Goal: Navigation & Orientation: Find specific page/section

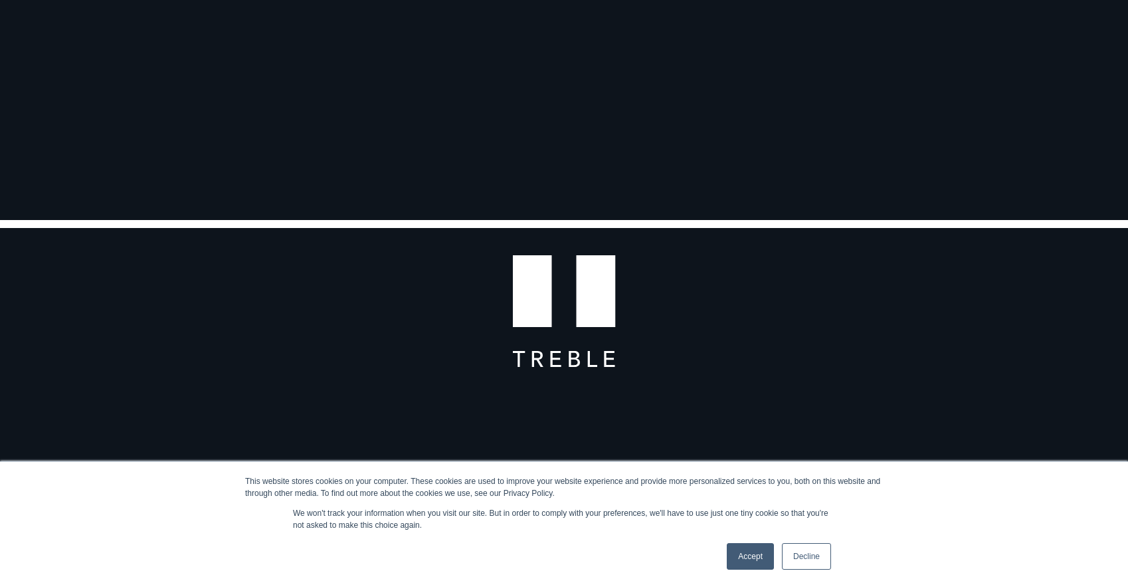
scroll to position [118, 0]
click at [738, 562] on link "Accept" at bounding box center [750, 556] width 47 height 27
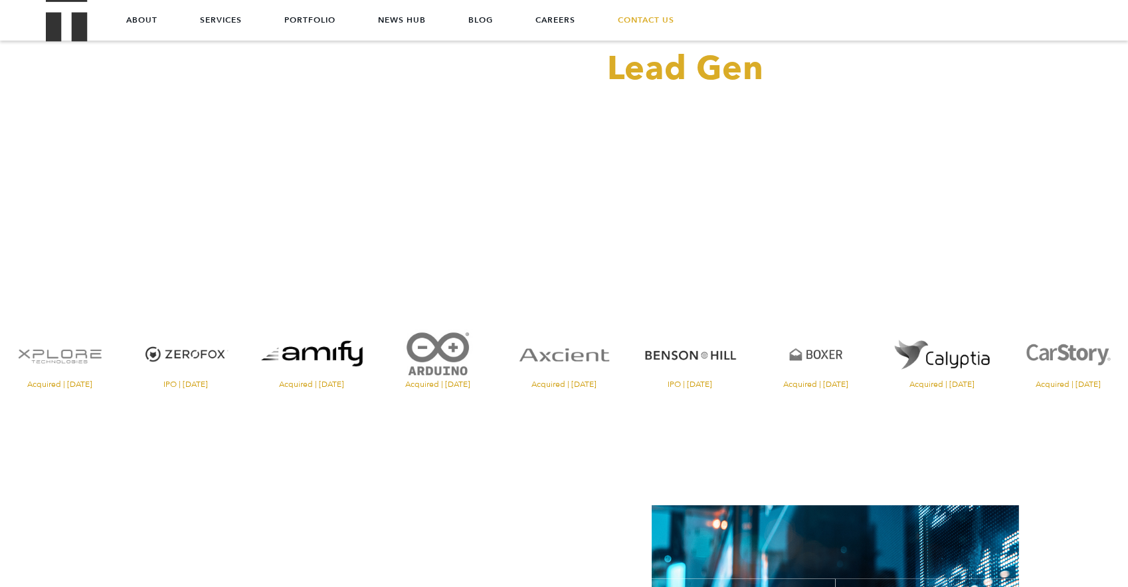
scroll to position [0, 0]
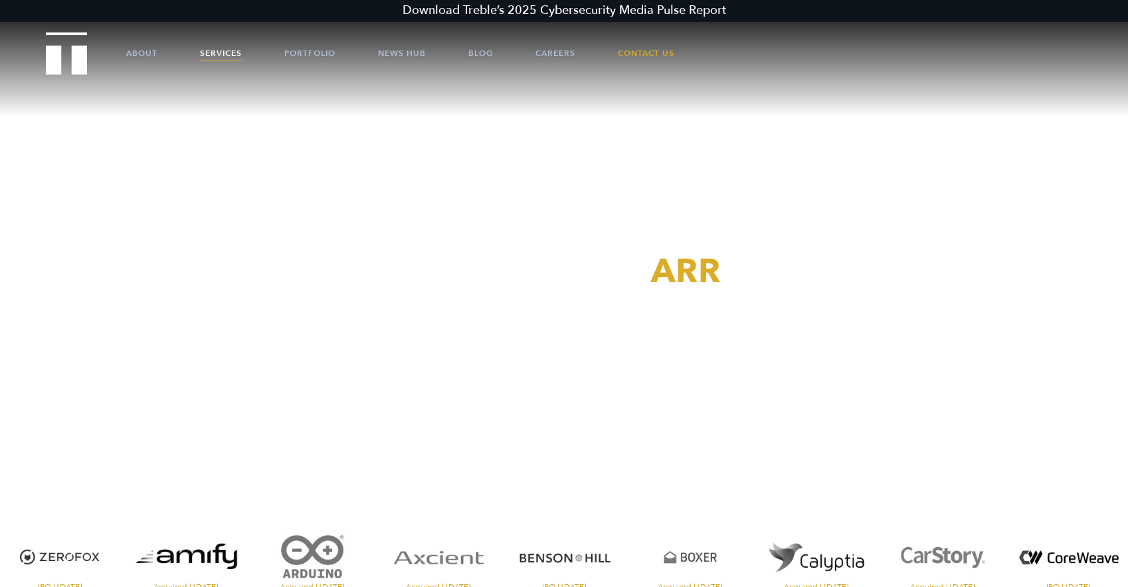
click at [219, 51] on link "Services" at bounding box center [221, 53] width 42 height 40
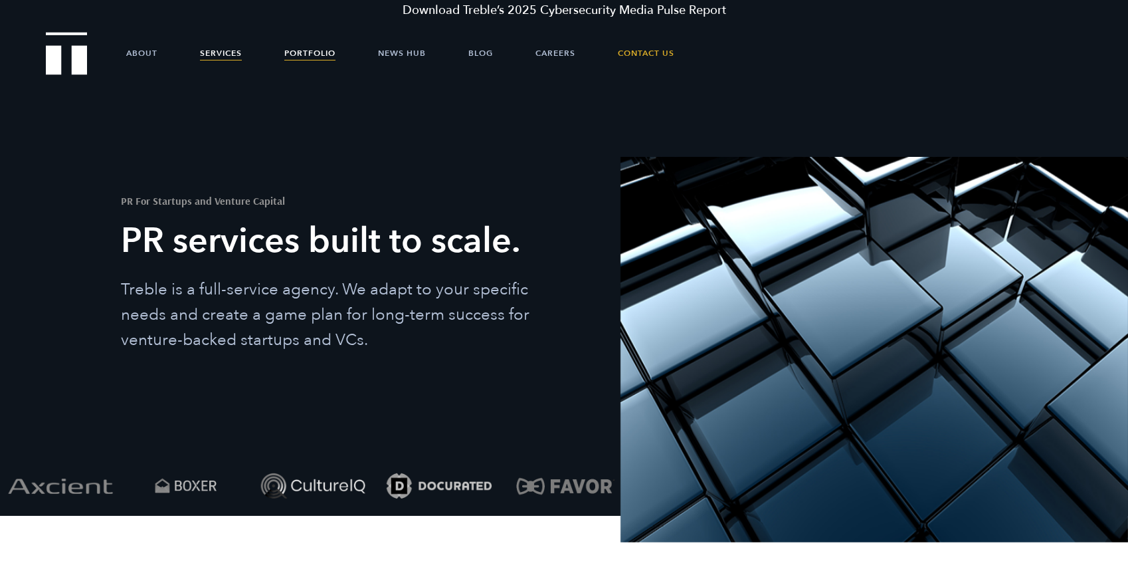
click at [302, 54] on link "Portfolio" at bounding box center [309, 53] width 51 height 40
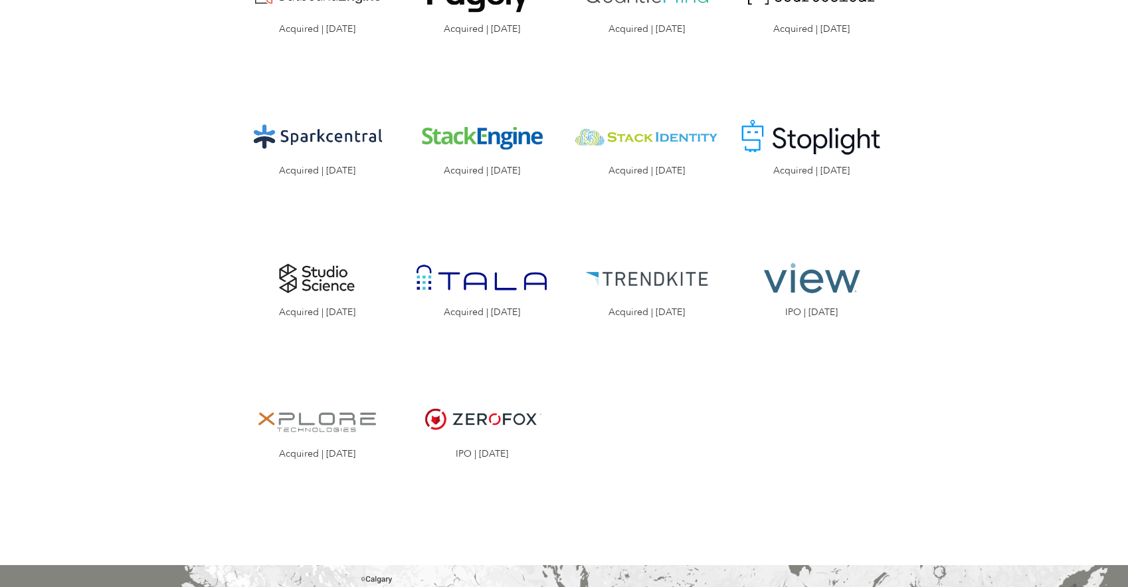
scroll to position [2249, 0]
